Goal: Find contact information: Find contact information

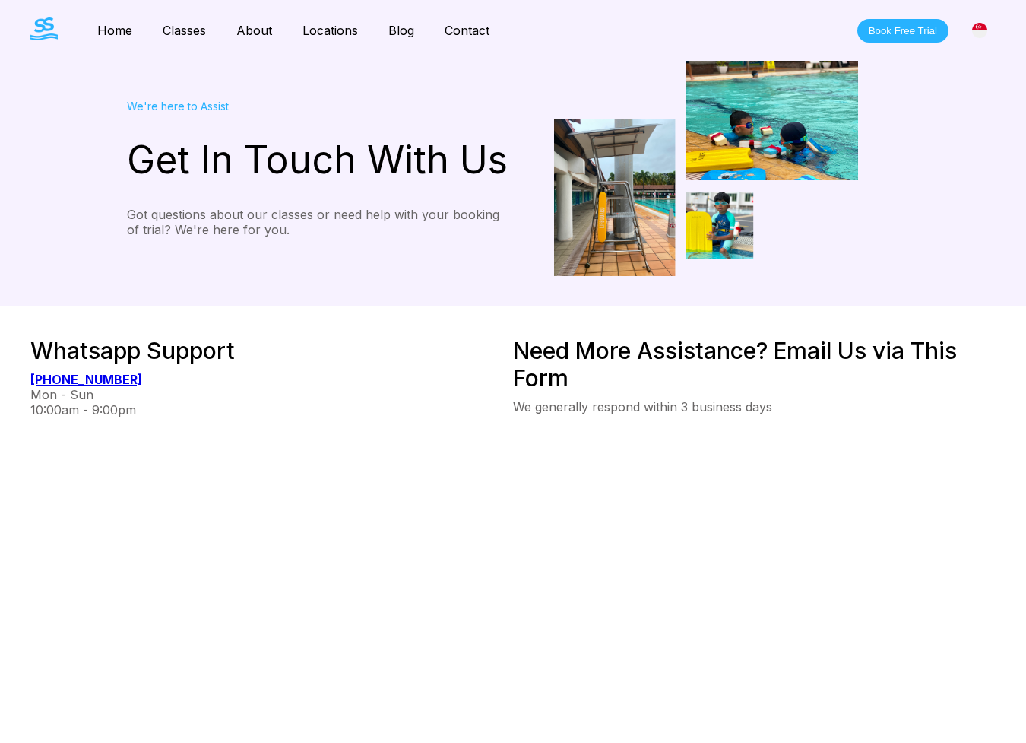
click at [344, 154] on div "Get In Touch With Us" at bounding box center [320, 160] width 386 height 46
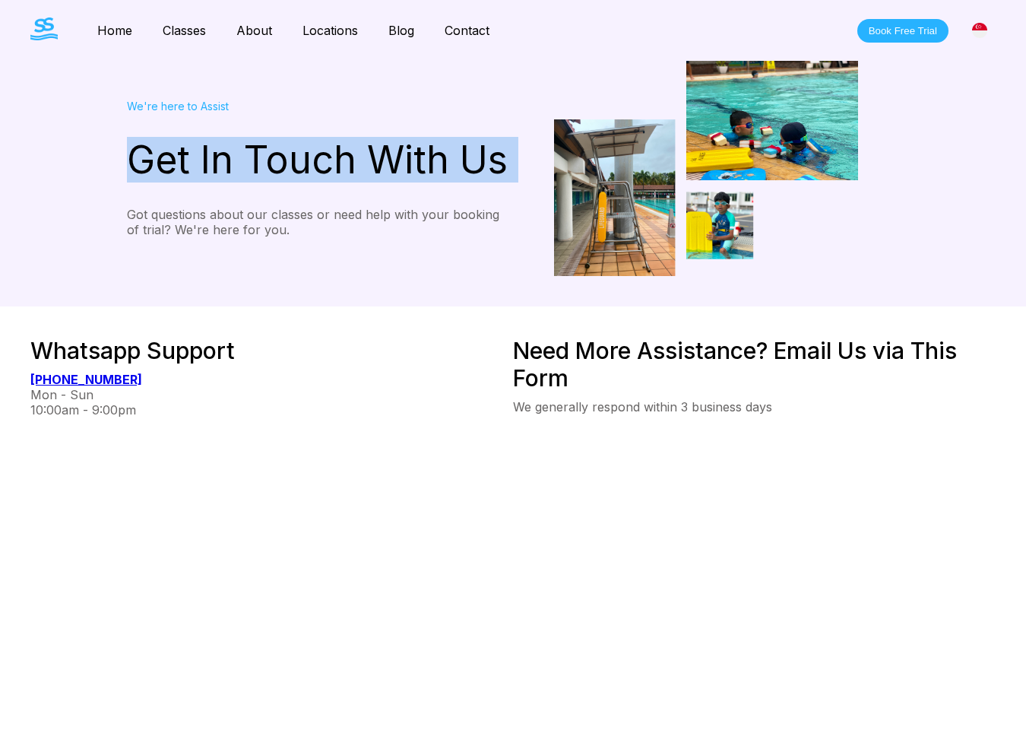
click at [344, 154] on div "Get In Touch With Us" at bounding box center [320, 160] width 386 height 46
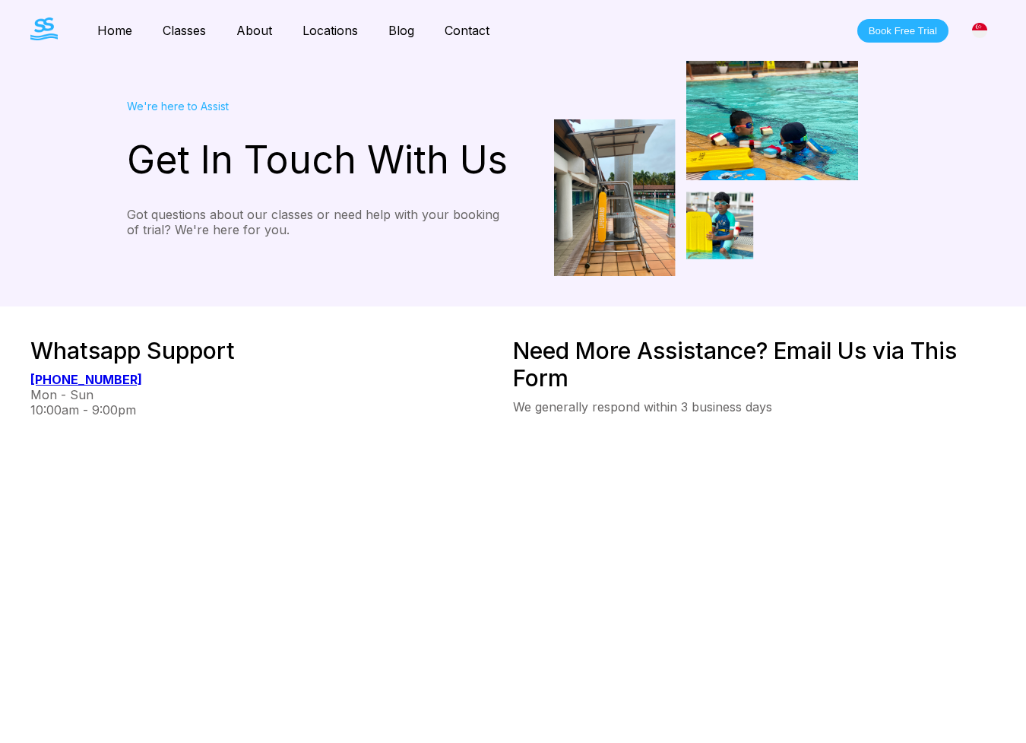
click at [345, 163] on div "Get In Touch With Us" at bounding box center [320, 160] width 386 height 46
click at [370, 186] on div "We're here to Assist Get In Touch With Us Got questions about our classes or ne…" at bounding box center [320, 169] width 386 height 138
